Goal: Task Accomplishment & Management: Manage account settings

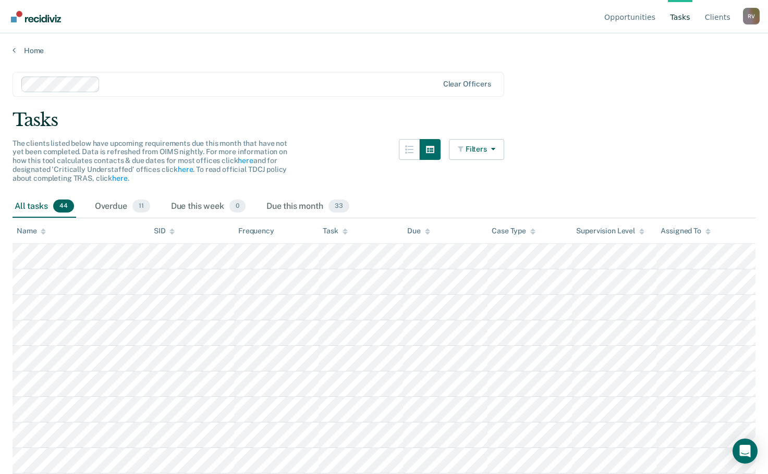
click at [134, 79] on div at bounding box center [271, 84] width 334 height 12
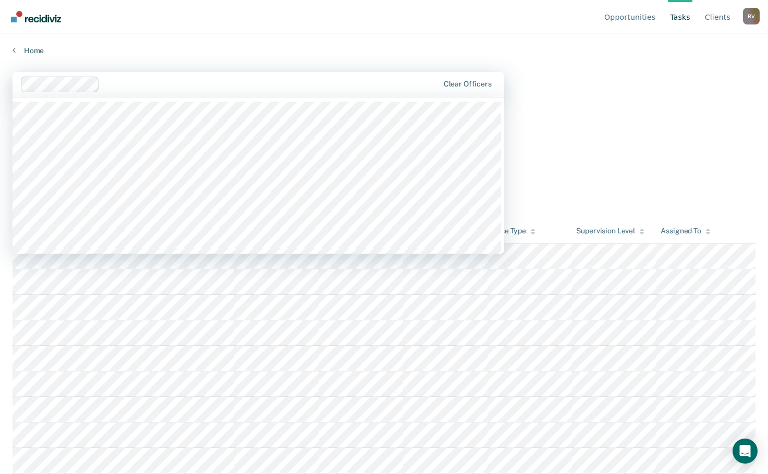
click at [648, 167] on main "1201 results available. Use Up and Down to choose options, press Enter to selec…" at bounding box center [384, 263] width 768 height 416
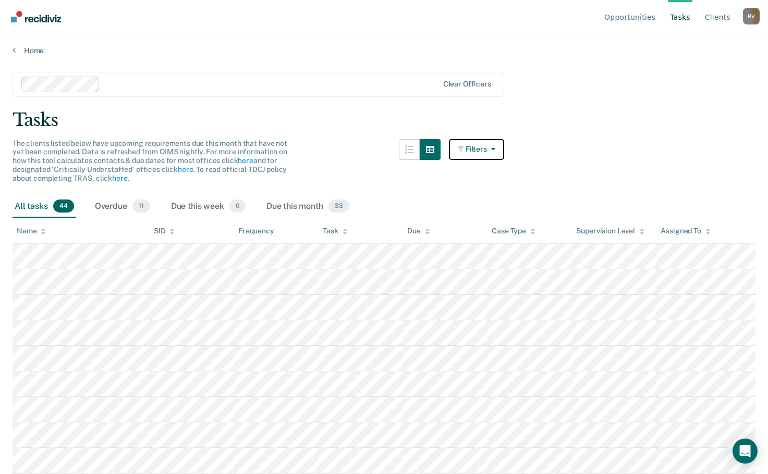
click at [485, 150] on button "Filters" at bounding box center [476, 149] width 55 height 21
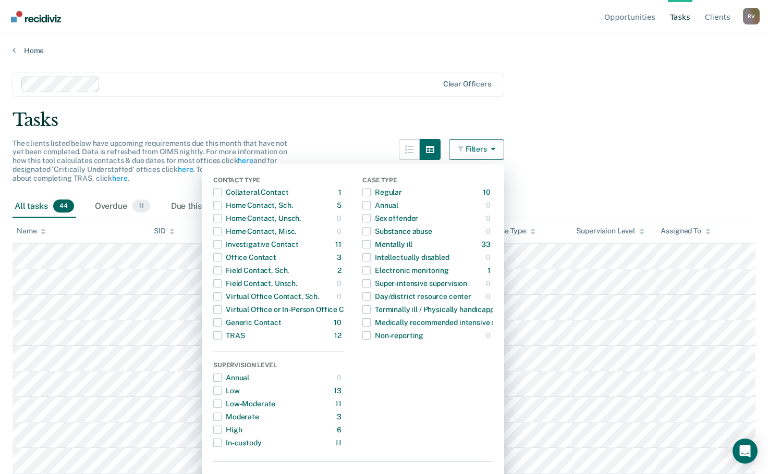
click at [163, 103] on main "Clear officers Tasks The clients listed below have upcoming requirements due th…" at bounding box center [384, 263] width 768 height 416
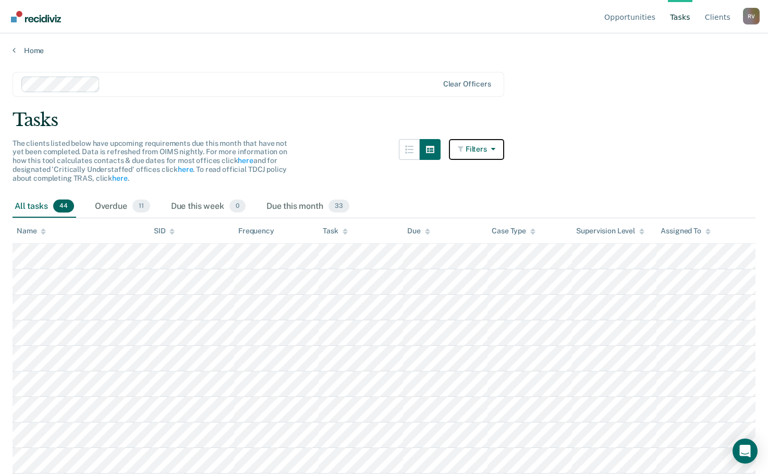
click at [500, 146] on button "Filters" at bounding box center [476, 149] width 55 height 21
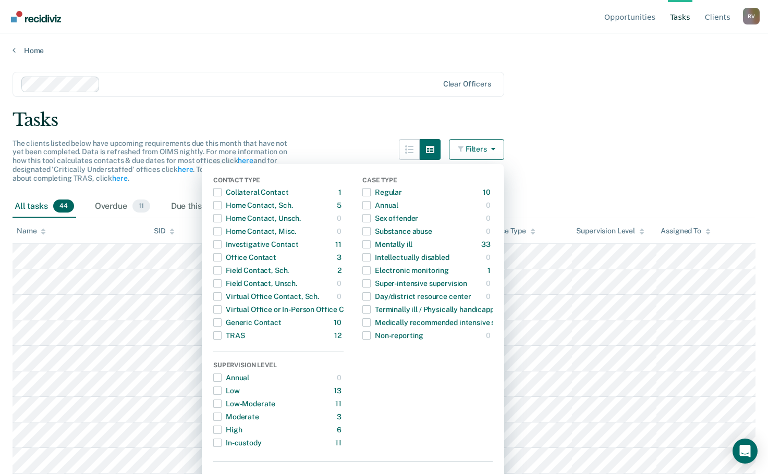
click at [567, 113] on div "Tasks" at bounding box center [384, 119] width 743 height 21
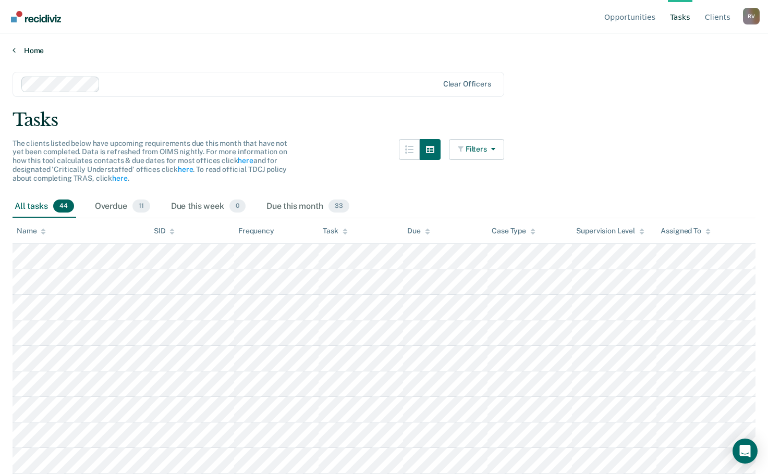
click at [33, 54] on link "Home" at bounding box center [384, 50] width 743 height 9
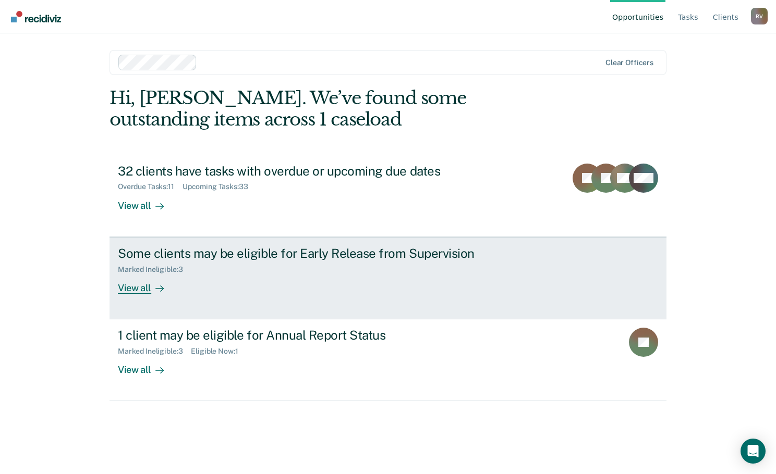
click at [130, 289] on div "View all" at bounding box center [147, 284] width 58 height 20
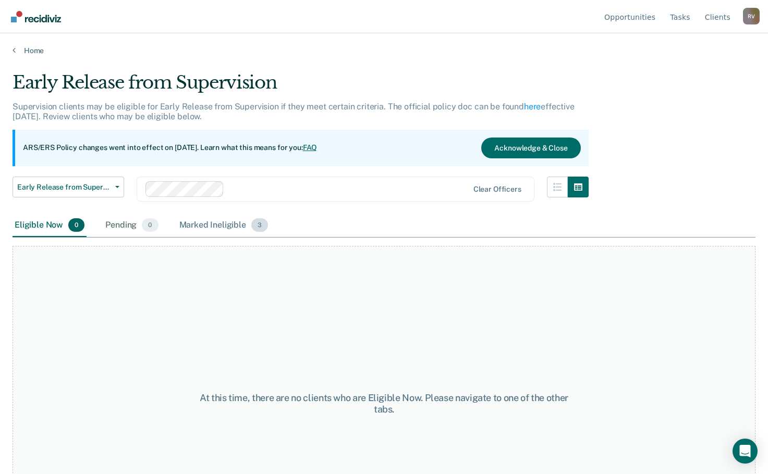
click at [213, 225] on div "Marked Ineligible 3" at bounding box center [223, 225] width 93 height 23
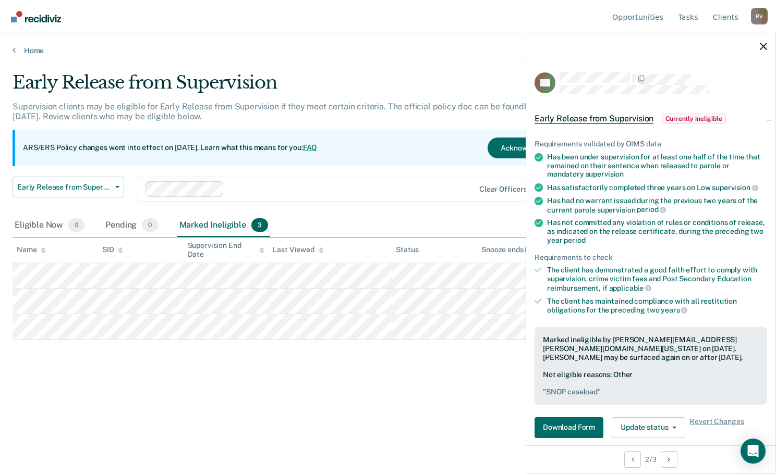
click at [680, 118] on span "Currently ineligible" at bounding box center [693, 119] width 64 height 10
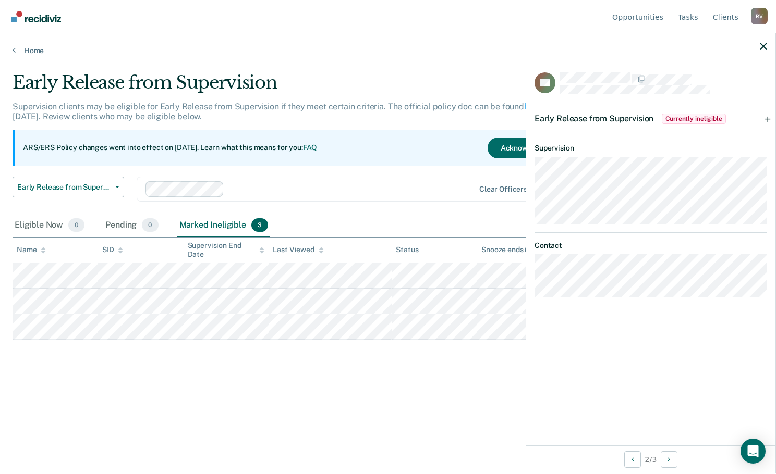
click at [676, 115] on span "Currently ineligible" at bounding box center [693, 119] width 64 height 10
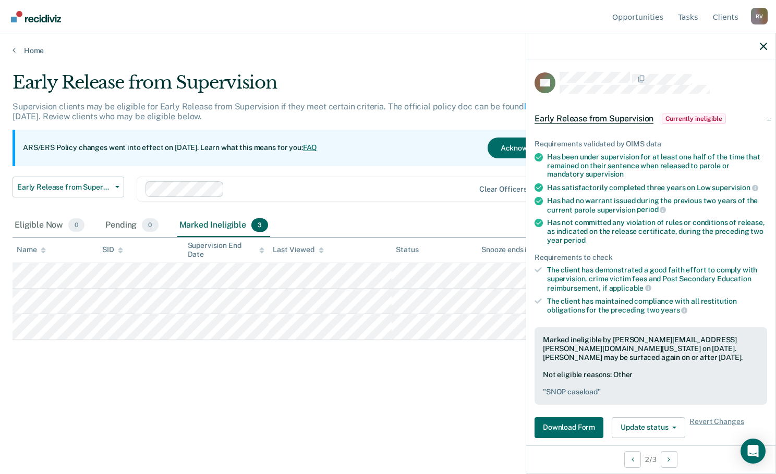
scroll to position [182, 0]
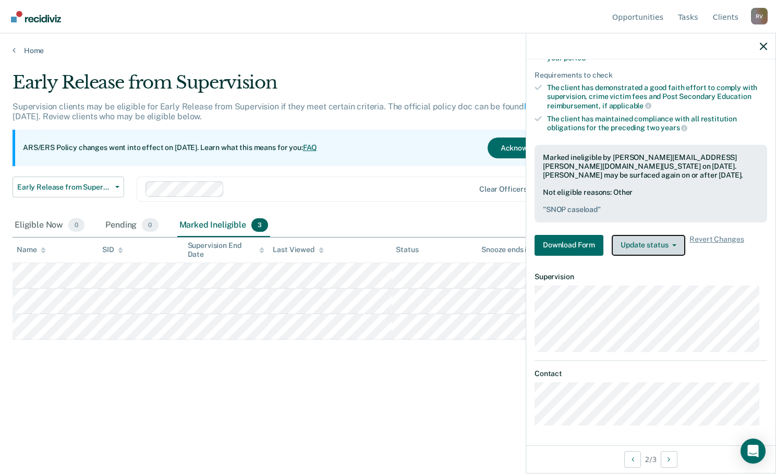
click at [663, 244] on button "Update status" at bounding box center [647, 245] width 73 height 21
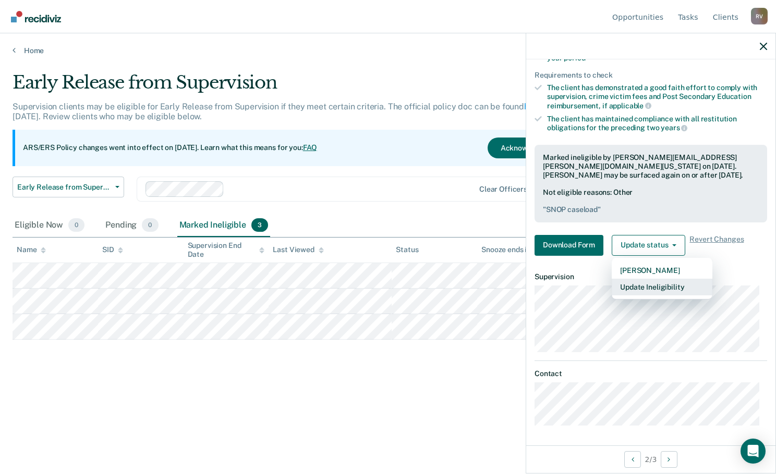
click at [657, 291] on button "Update Ineligibility" at bounding box center [661, 287] width 101 height 17
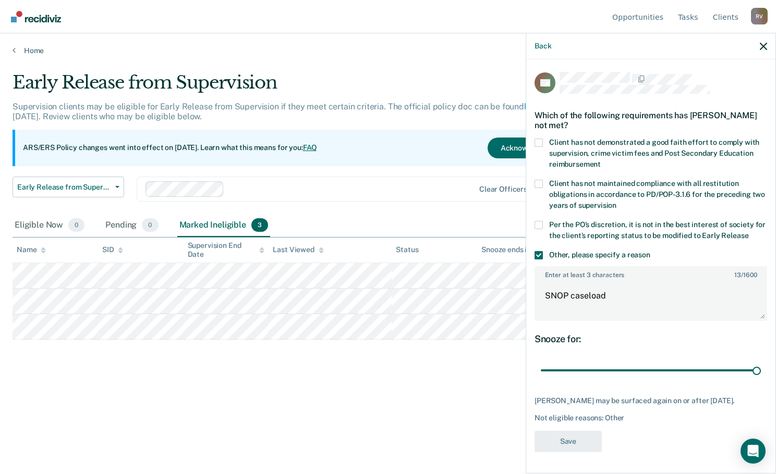
click at [538, 251] on span at bounding box center [538, 255] width 8 height 8
click at [650, 251] on input "Other, please specify a reason" at bounding box center [650, 251] width 0 height 0
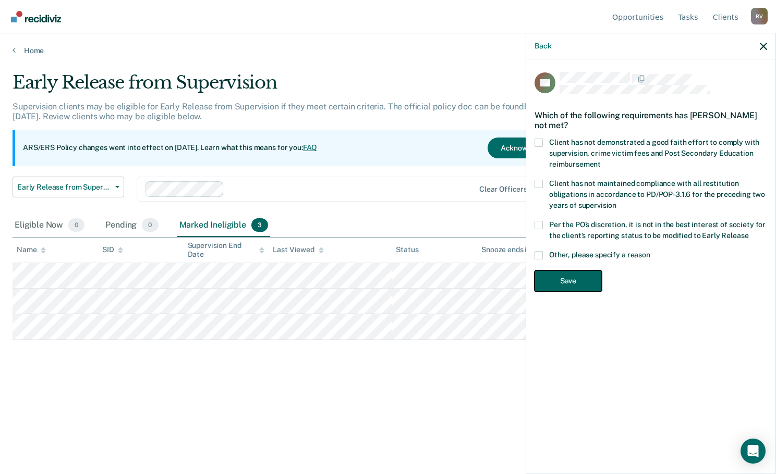
click at [580, 279] on button "Save" at bounding box center [567, 281] width 67 height 21
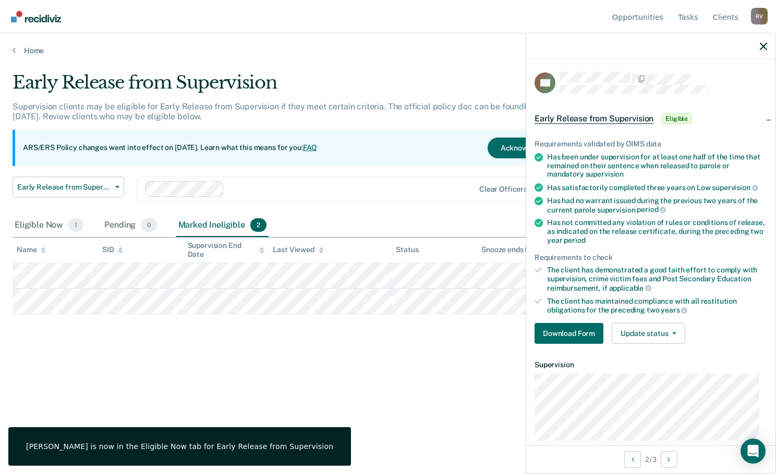
click at [383, 369] on div "Early Release from Supervision Supervision clients may be eligible for Early Re…" at bounding box center [388, 234] width 751 height 324
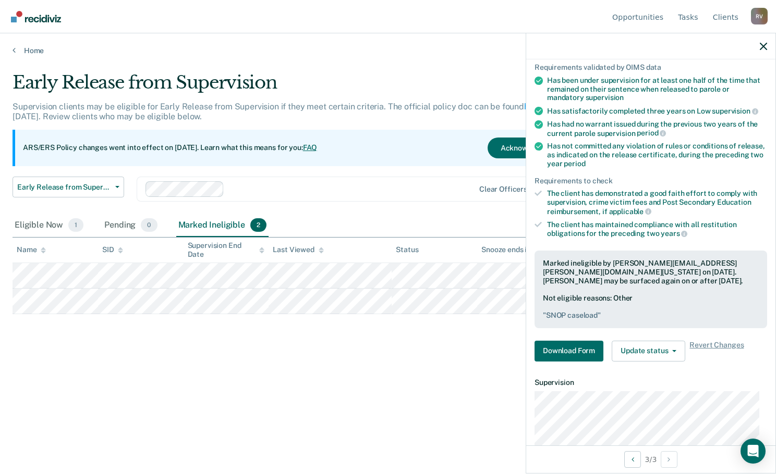
scroll to position [158, 0]
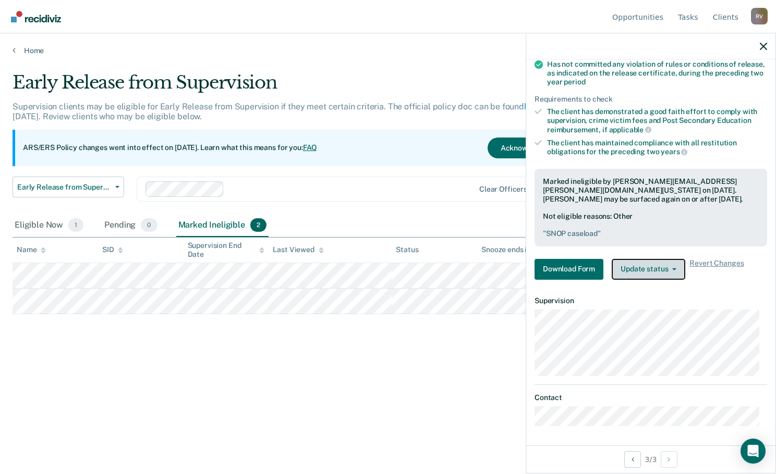
click at [639, 271] on button "Update status" at bounding box center [647, 269] width 73 height 21
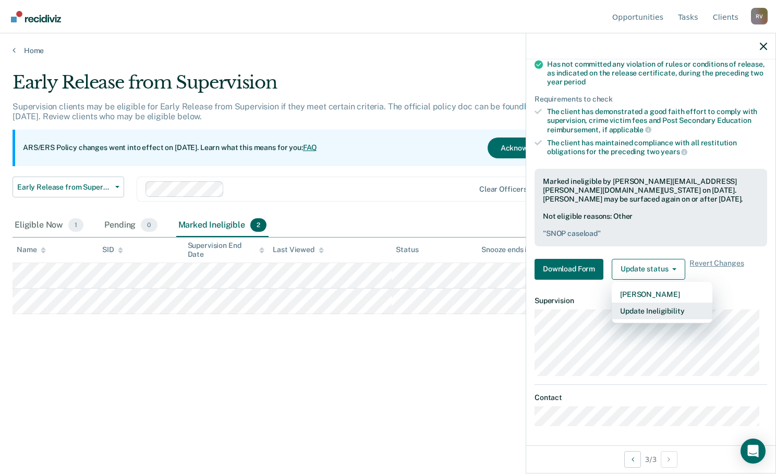
click at [643, 312] on button "Update Ineligibility" at bounding box center [661, 311] width 101 height 17
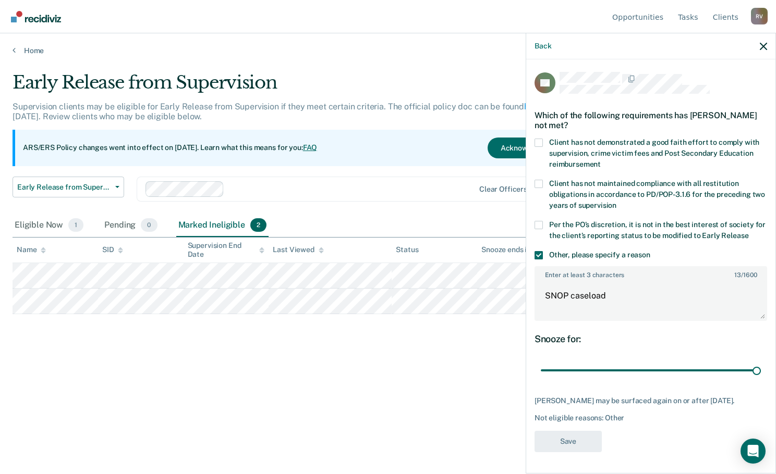
click at [486, 416] on div "Early Release from Supervision Supervision clients may be eligible for Early Re…" at bounding box center [388, 251] width 751 height 358
click at [761, 44] on icon "button" at bounding box center [762, 46] width 7 height 7
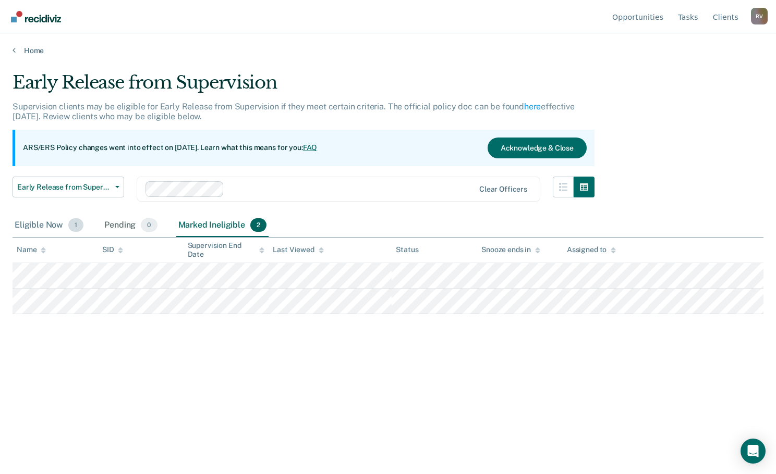
click at [34, 222] on div "Eligible Now 1" at bounding box center [49, 225] width 73 height 23
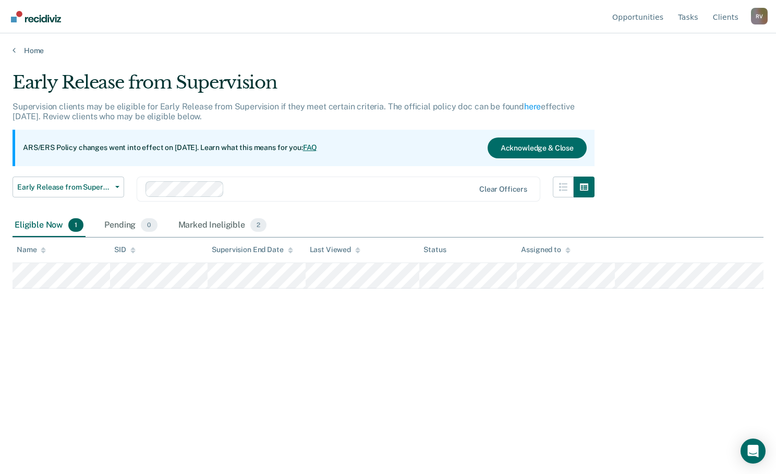
click at [289, 356] on div "Early Release from Supervision Supervision clients may be eligible for Early Re…" at bounding box center [388, 234] width 751 height 324
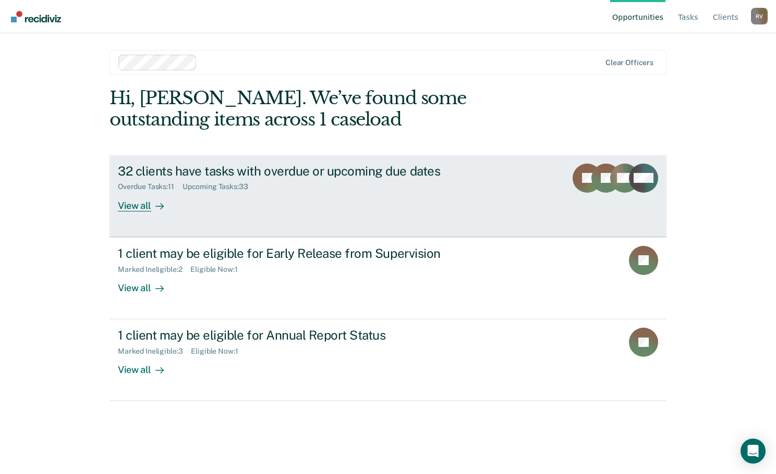
click at [312, 175] on div "32 clients have tasks with overdue or upcoming due dates" at bounding box center [301, 171] width 366 height 15
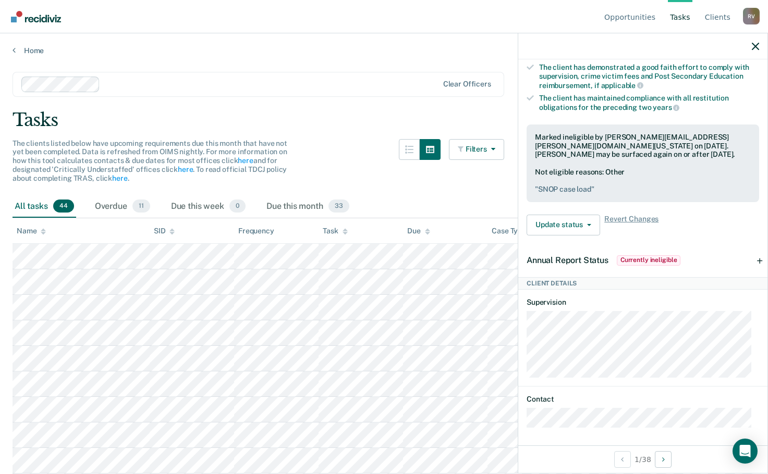
scroll to position [284, 0]
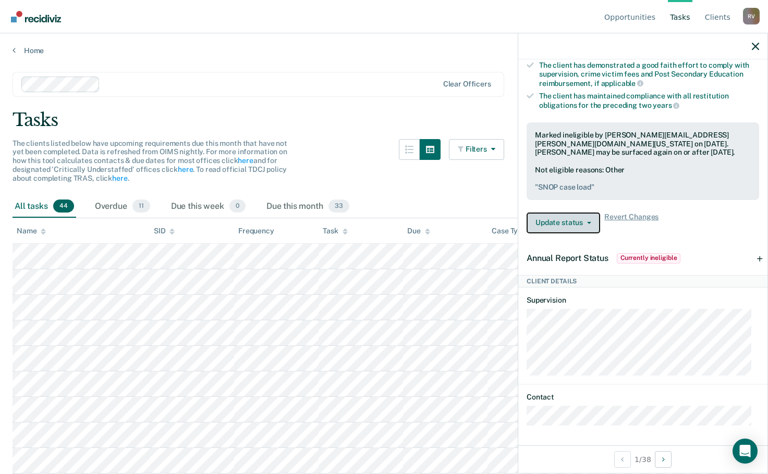
click at [582, 224] on button "Update status" at bounding box center [562, 223] width 73 height 21
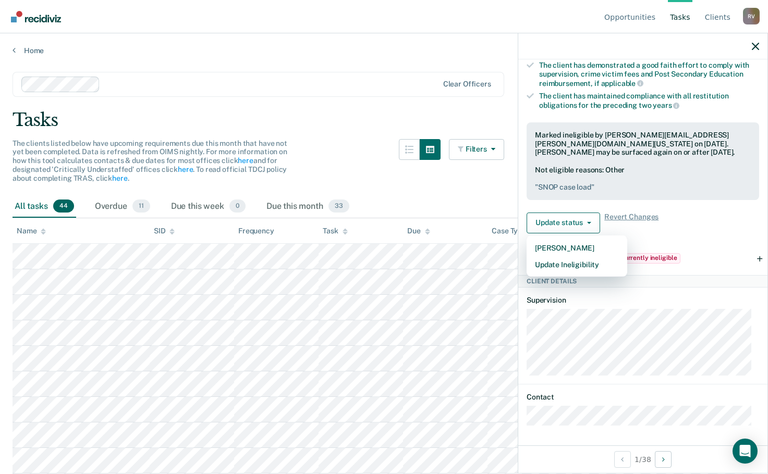
click at [690, 231] on div "Update status Mark Pending Update Ineligibility Revert Changes" at bounding box center [642, 223] width 232 height 21
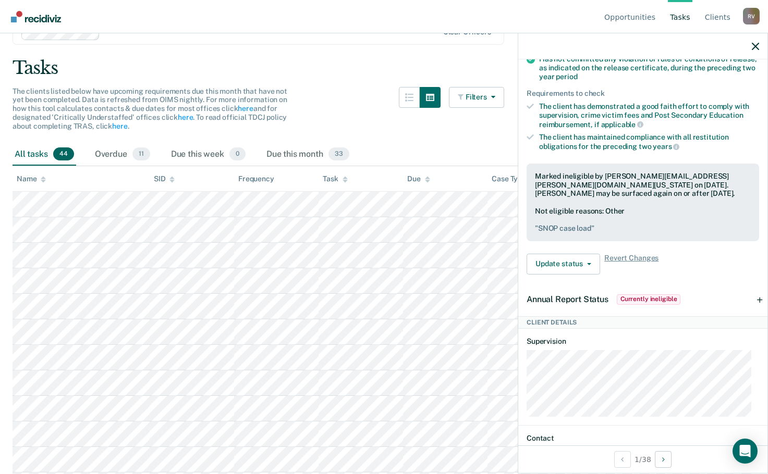
scroll to position [261, 0]
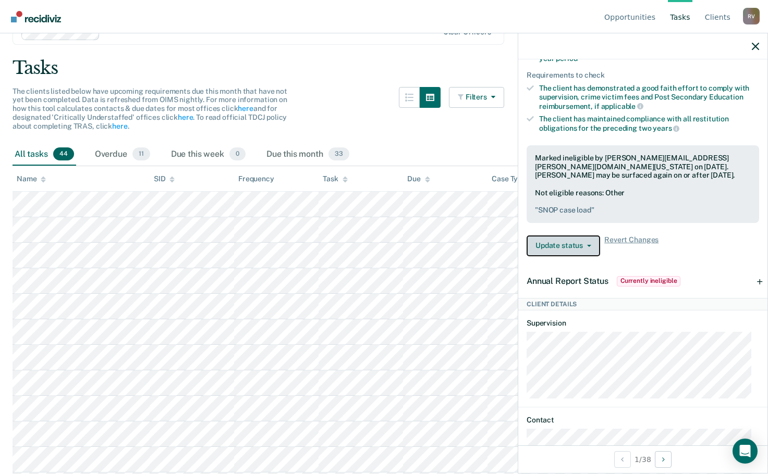
click at [587, 245] on icon "button" at bounding box center [589, 246] width 4 height 2
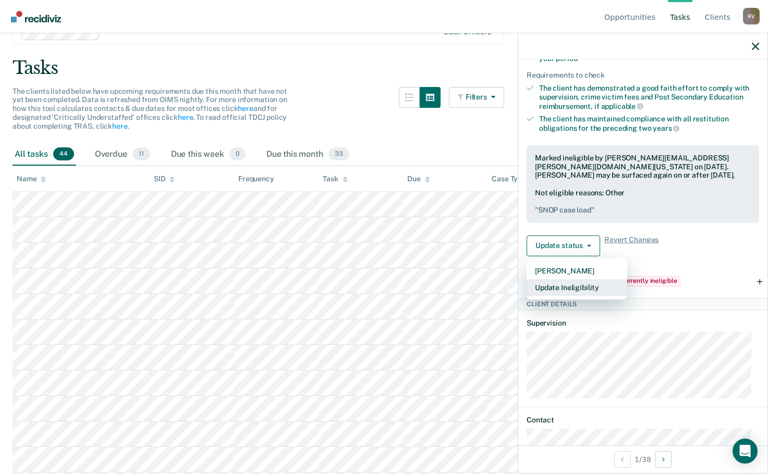
click at [583, 286] on button "Update Ineligibility" at bounding box center [576, 287] width 101 height 17
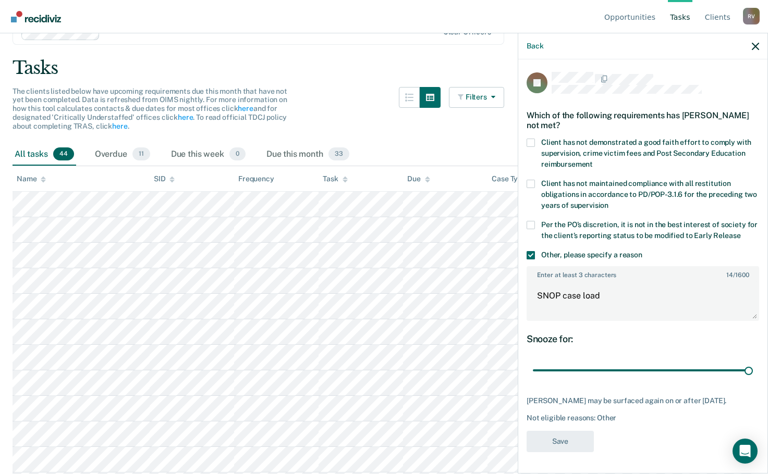
scroll to position [0, 0]
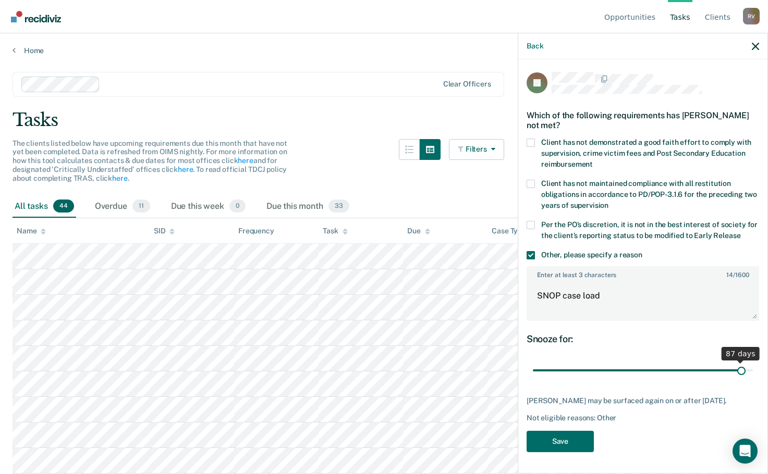
drag, startPoint x: 750, startPoint y: 358, endPoint x: 741, endPoint y: 359, distance: 8.9
click at [741, 362] on input "range" at bounding box center [643, 371] width 220 height 18
type input "85"
click at [737, 362] on input "range" at bounding box center [643, 371] width 220 height 18
click at [580, 431] on button "Save" at bounding box center [559, 441] width 67 height 21
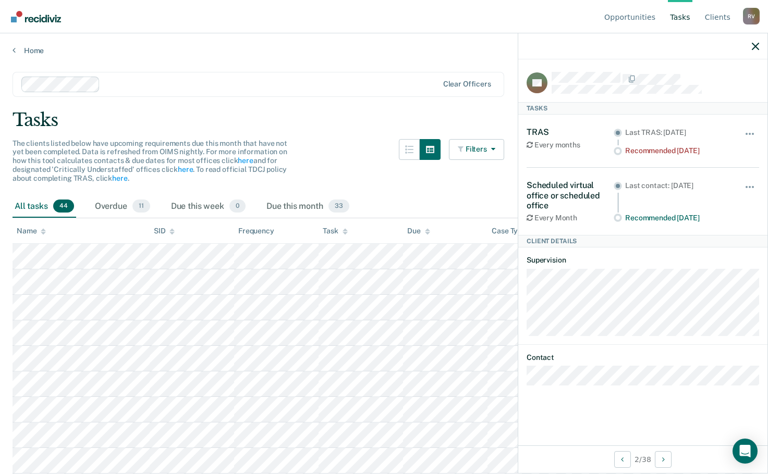
click at [543, 136] on div "TRAS" at bounding box center [569, 132] width 87 height 10
click at [754, 133] on button "button" at bounding box center [750, 139] width 18 height 17
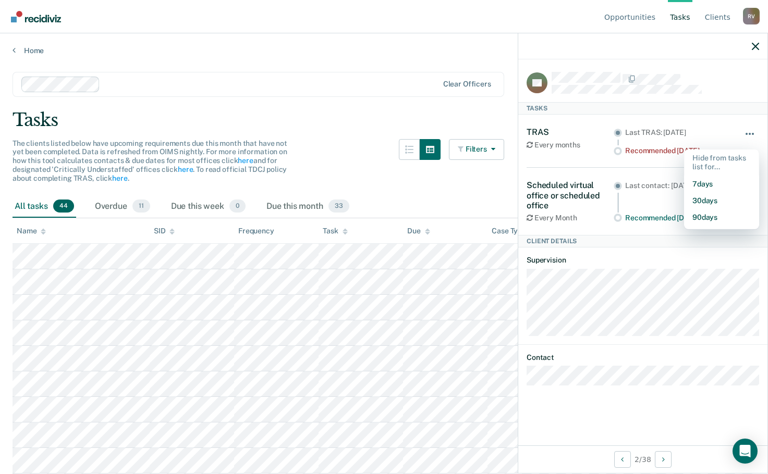
click at [752, 136] on button "button" at bounding box center [750, 139] width 18 height 17
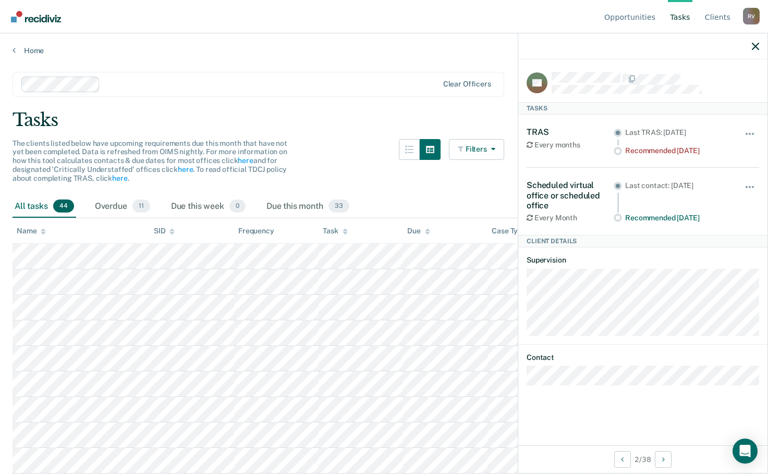
click at [585, 139] on div "TRAS Every months" at bounding box center [569, 141] width 87 height 28
click at [549, 138] on div "TRAS Every months" at bounding box center [569, 141] width 87 height 28
click at [754, 45] on icon "button" at bounding box center [755, 46] width 7 height 7
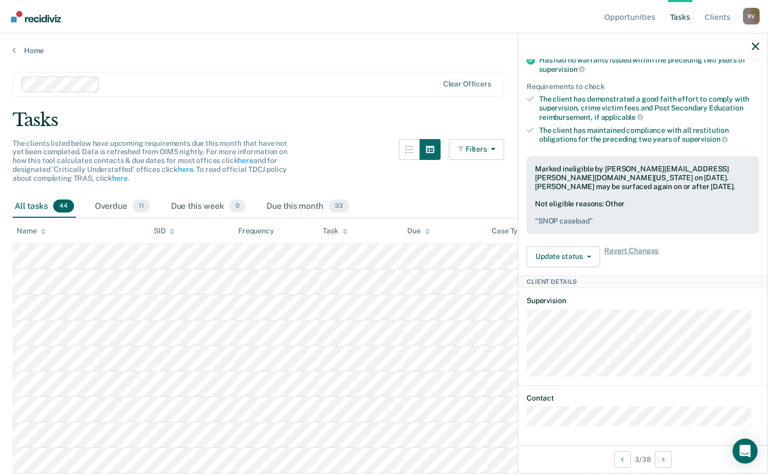
scroll to position [189, 0]
click at [558, 255] on button "Update status" at bounding box center [562, 256] width 73 height 21
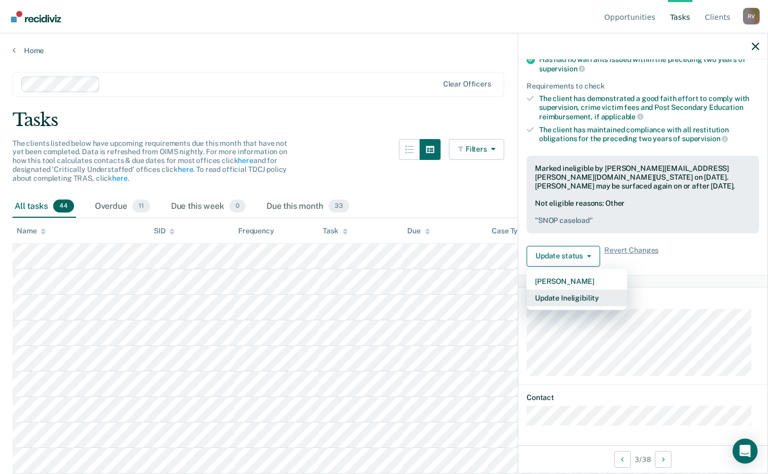
click at [566, 296] on button "Update Ineligibility" at bounding box center [576, 298] width 101 height 17
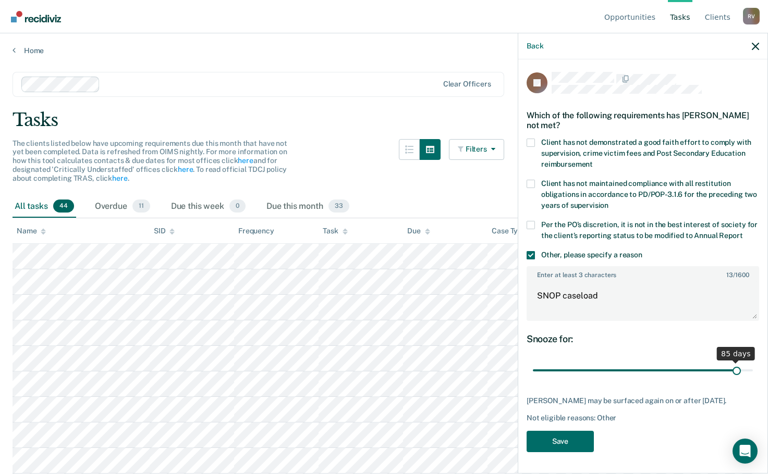
drag, startPoint x: 746, startPoint y: 369, endPoint x: 738, endPoint y: 369, distance: 8.9
type input "85"
click at [738, 369] on input "range" at bounding box center [643, 371] width 220 height 18
click at [578, 440] on button "Save" at bounding box center [559, 441] width 67 height 21
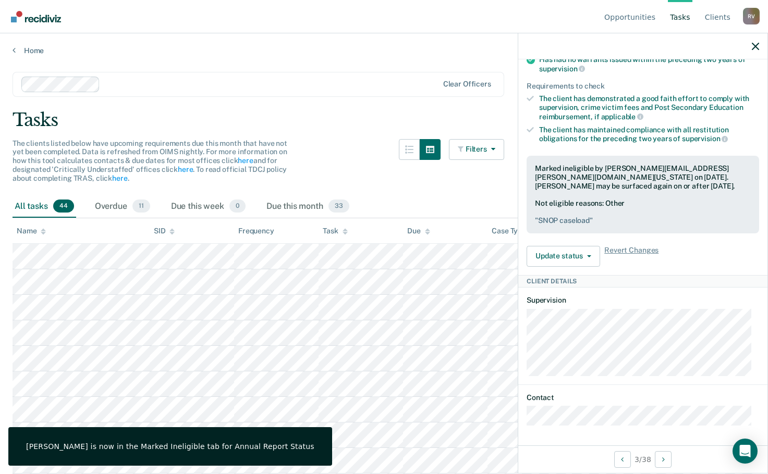
click at [318, 114] on div "Tasks" at bounding box center [384, 119] width 743 height 21
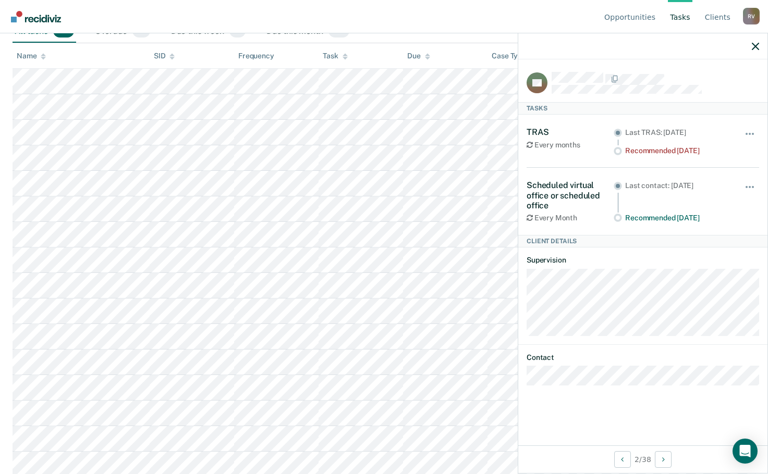
scroll to position [156, 0]
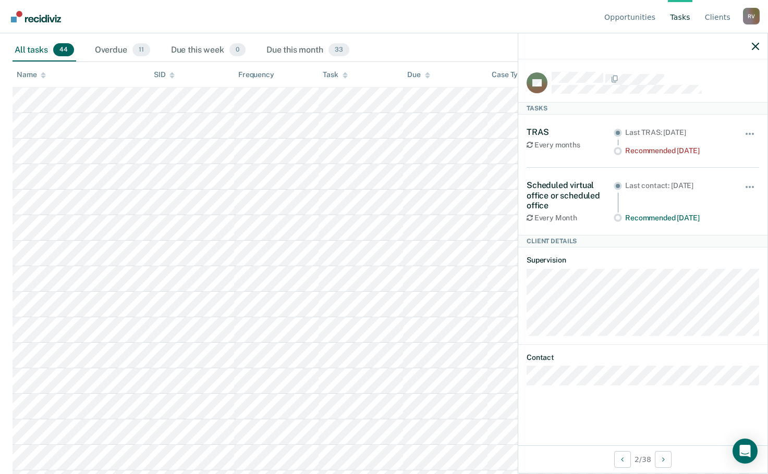
click at [557, 144] on div "Every months" at bounding box center [569, 145] width 87 height 9
click at [557, 192] on div "Scheduled virtual office or scheduled office" at bounding box center [569, 195] width 87 height 30
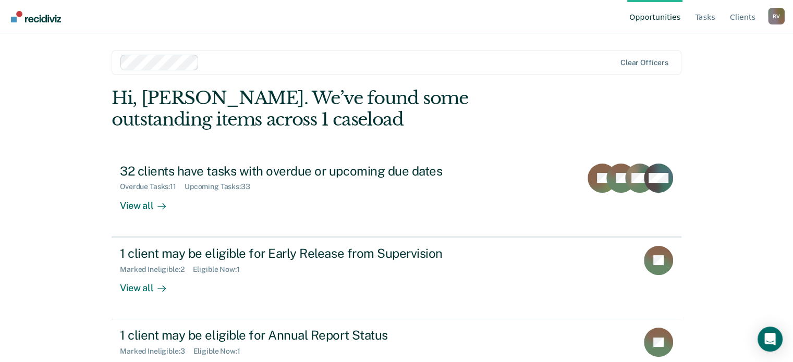
click at [751, 80] on div "Opportunities Tasks Client s [PERSON_NAME] R V Profile How it works Log Out Cle…" at bounding box center [396, 181] width 793 height 362
